Goal: Information Seeking & Learning: Check status

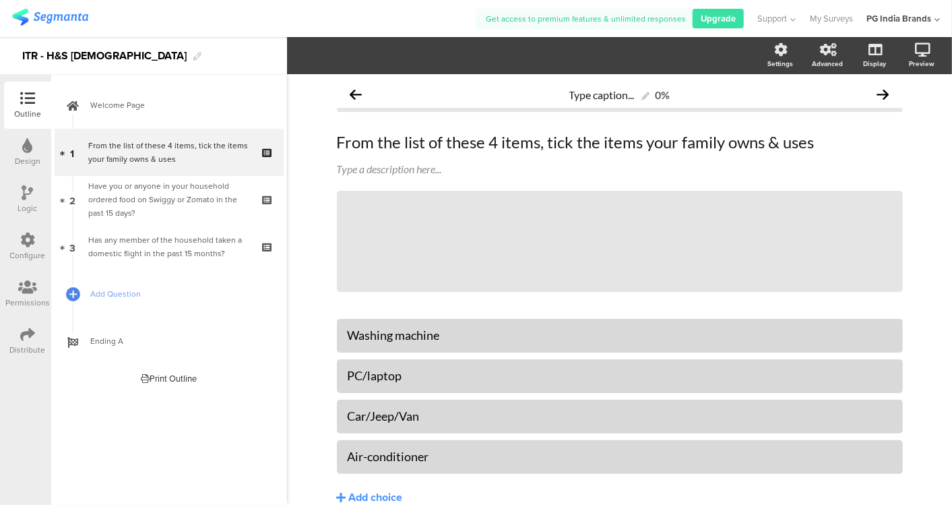
click at [64, 17] on img at bounding box center [50, 17] width 76 height 17
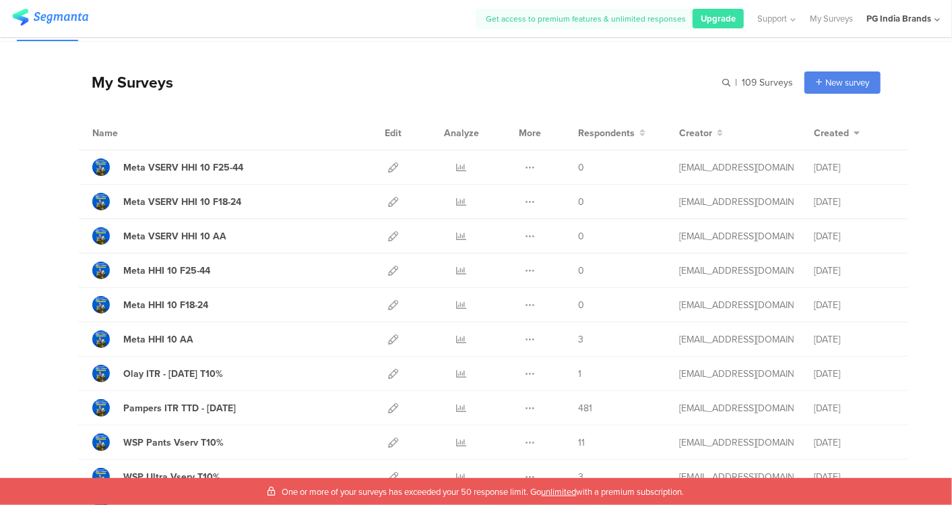
scroll to position [4, 0]
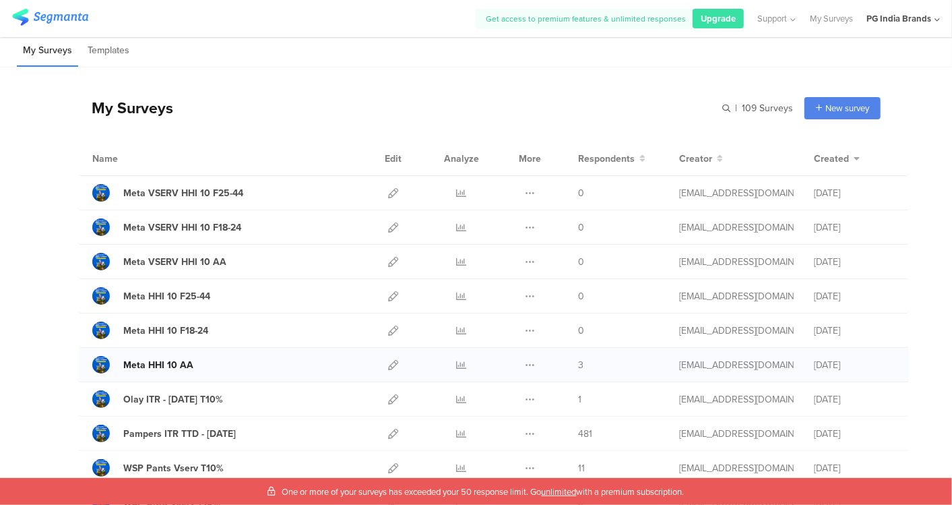
click at [190, 365] on div "Meta HHI 10 AA" at bounding box center [158, 365] width 70 height 14
click at [457, 363] on icon at bounding box center [462, 365] width 10 height 10
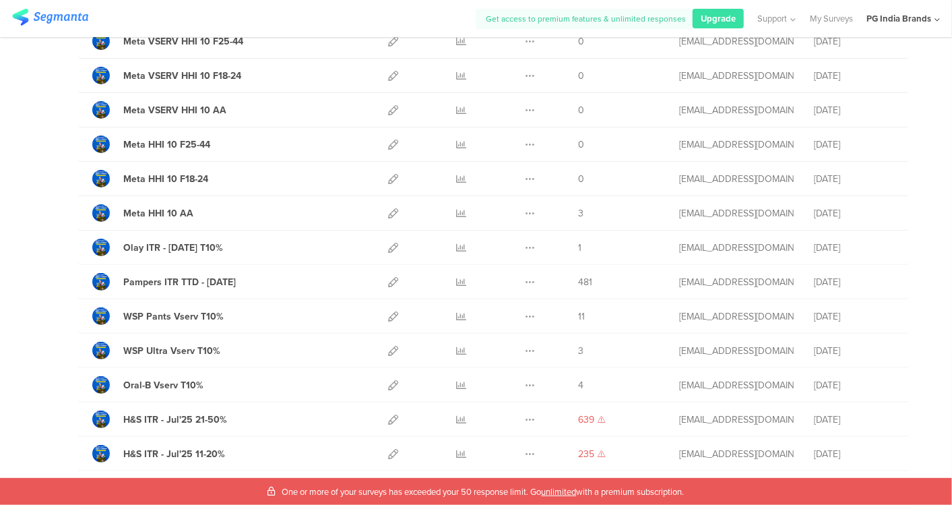
scroll to position [158, 0]
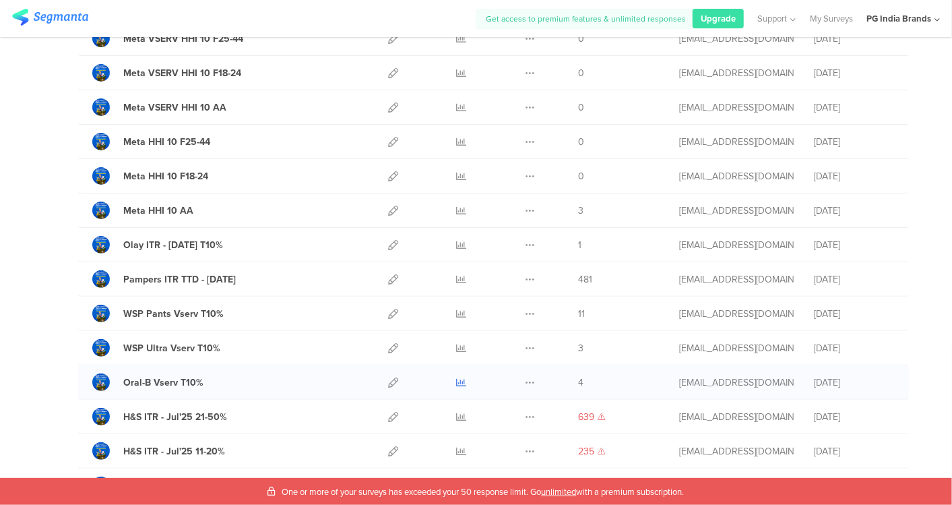
click at [457, 378] on icon at bounding box center [462, 382] width 10 height 10
